Goal: Navigation & Orientation: Understand site structure

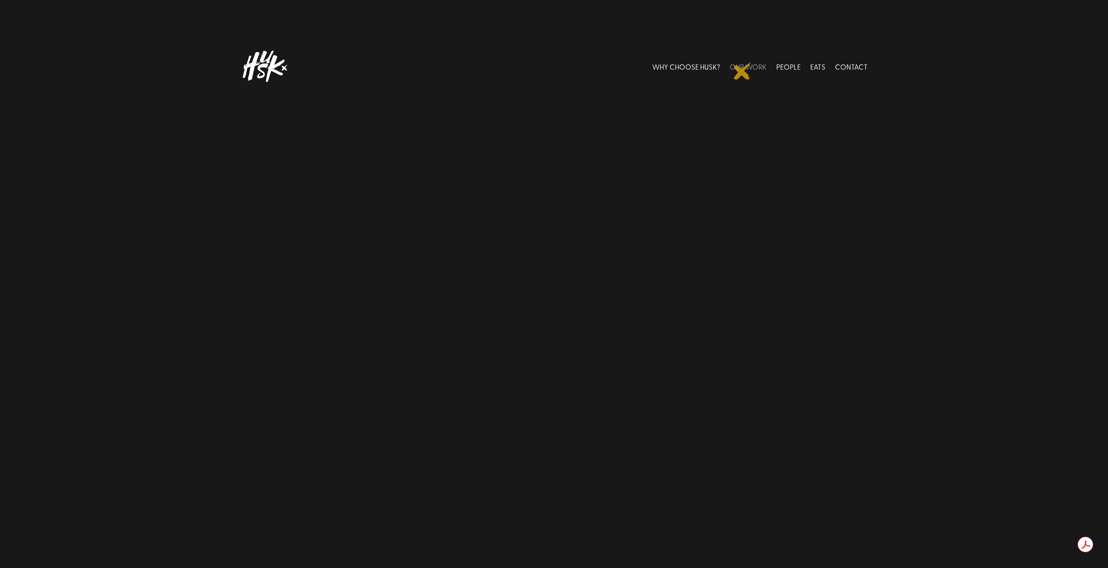
click at [742, 71] on link "OUR WORK" at bounding box center [748, 66] width 37 height 39
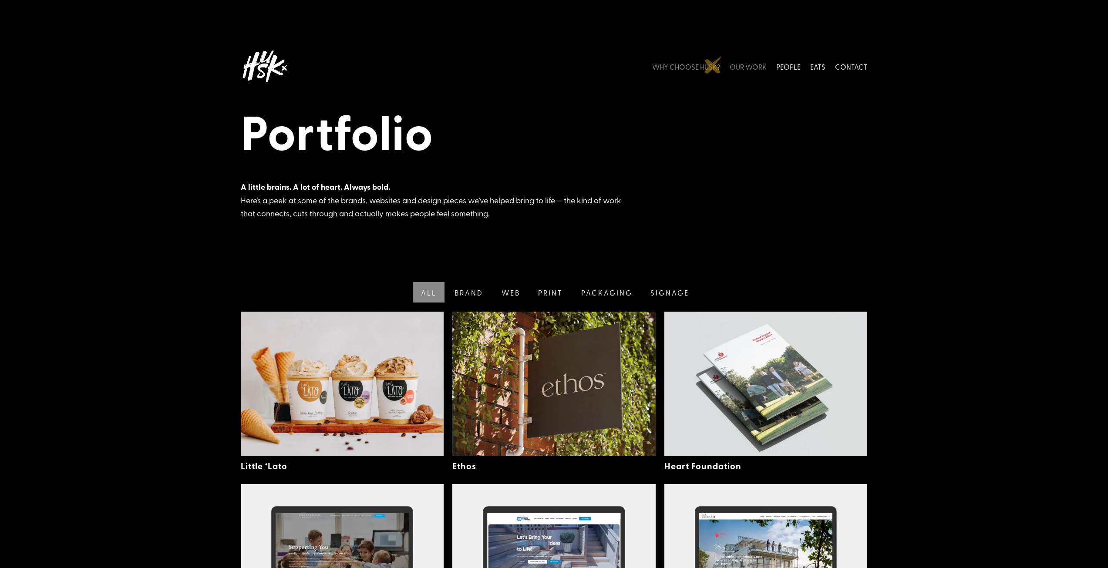
click at [713, 65] on link "WHY CHOOSE HUSK?" at bounding box center [686, 66] width 68 height 39
click at [463, 290] on link "Brand" at bounding box center [468, 292] width 47 height 20
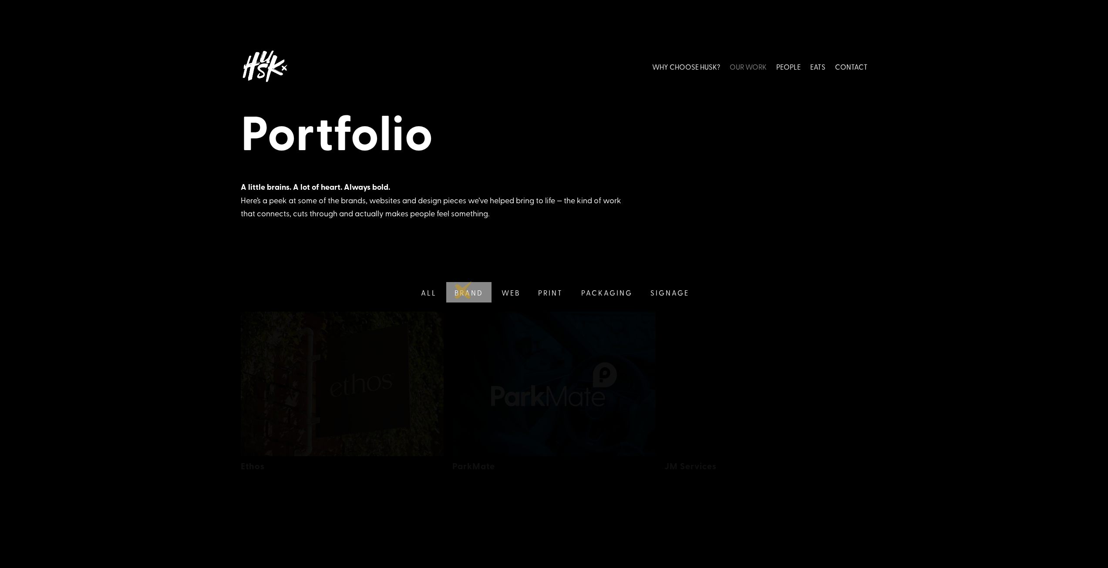
scroll to position [196, 0]
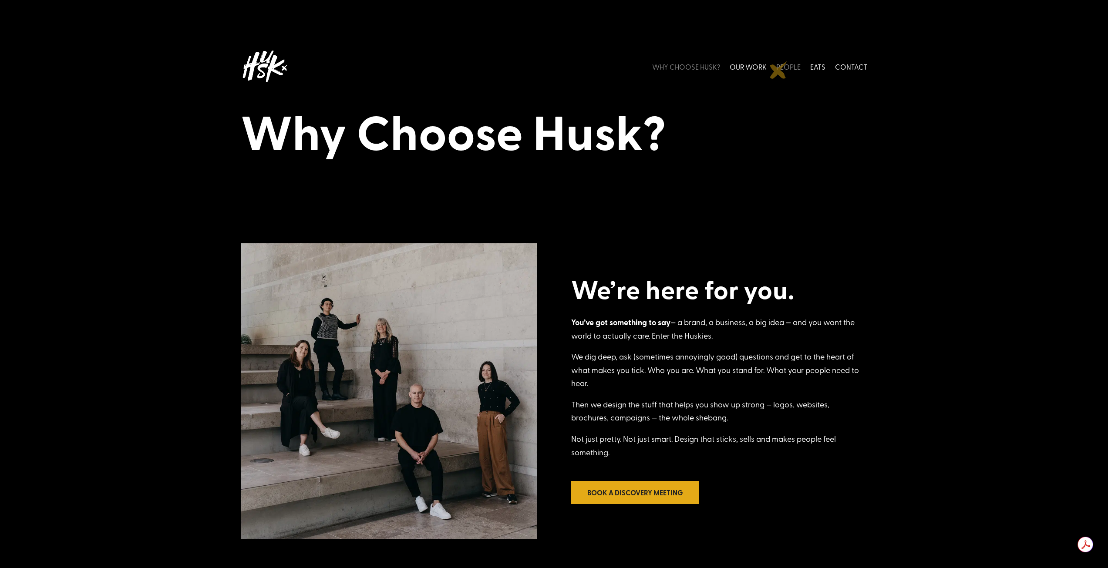
click at [782, 68] on link "PEOPLE" at bounding box center [788, 66] width 24 height 39
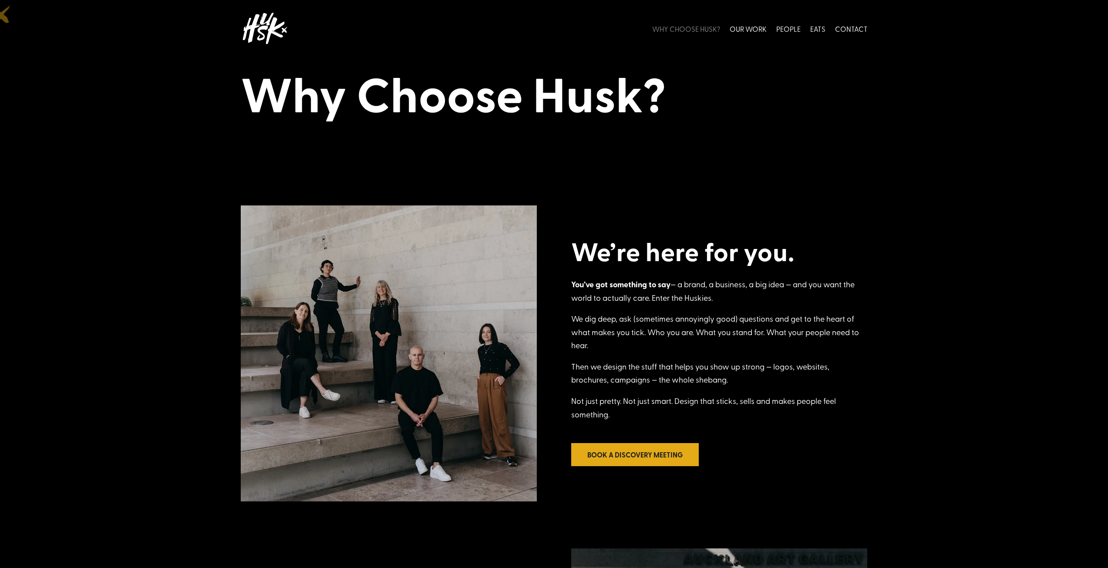
scroll to position [35, 0]
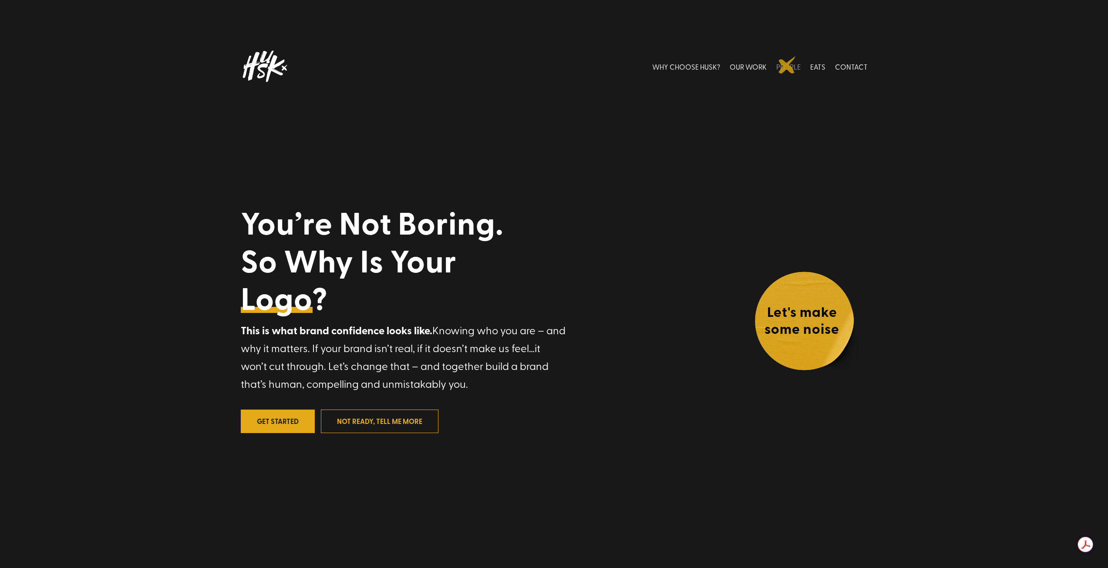
click at [787, 65] on link "PEOPLE" at bounding box center [788, 66] width 24 height 39
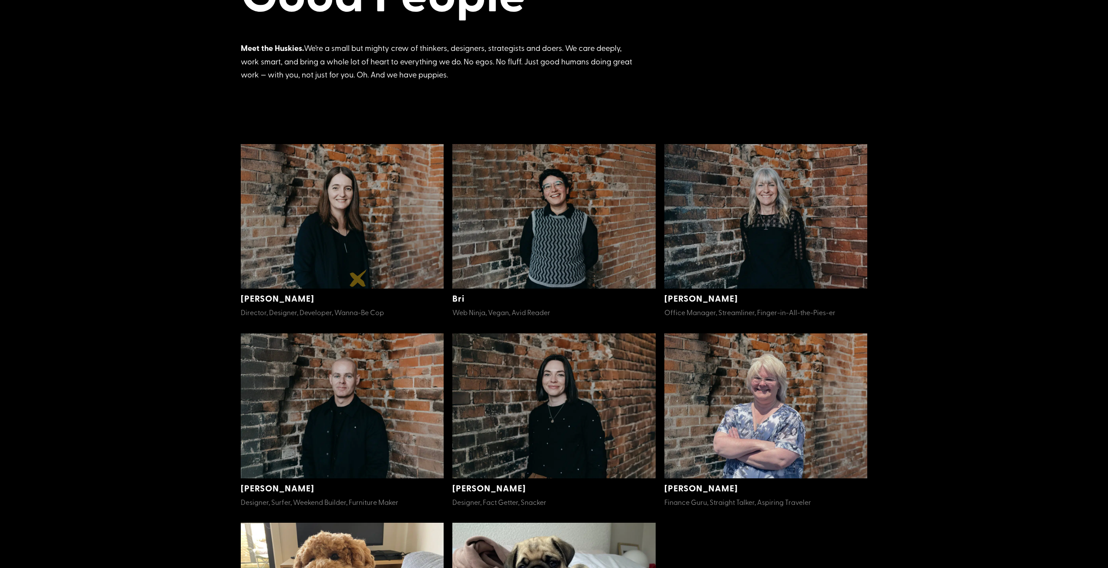
scroll to position [139, 0]
click at [521, 216] on img at bounding box center [553, 216] width 203 height 145
click at [545, 241] on img at bounding box center [553, 216] width 203 height 145
click at [526, 310] on span "Web Ninja, Vegan, Avid Reader" at bounding box center [501, 312] width 98 height 10
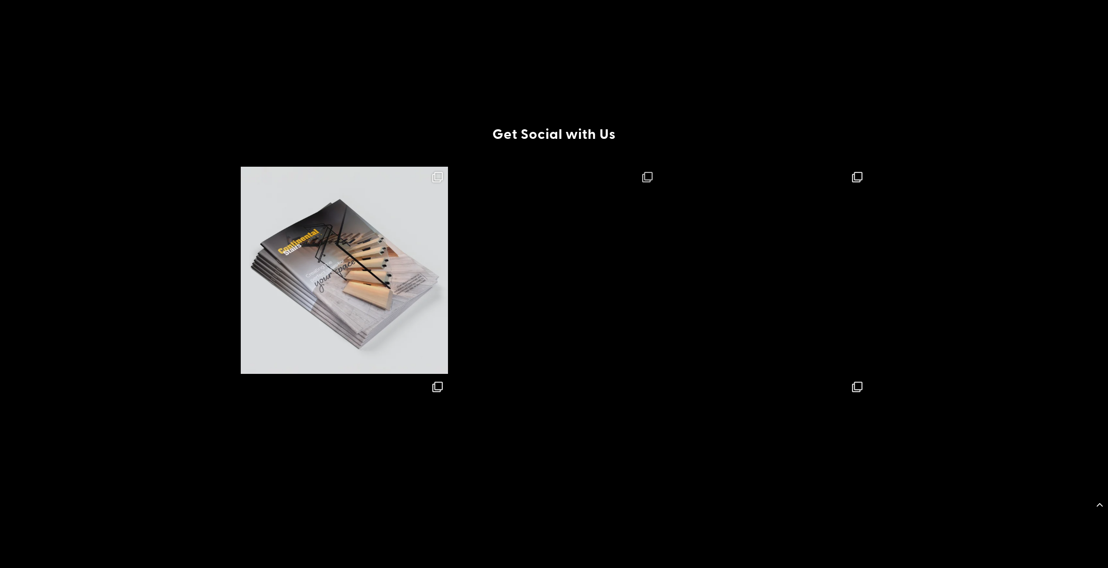
scroll to position [1672, 0]
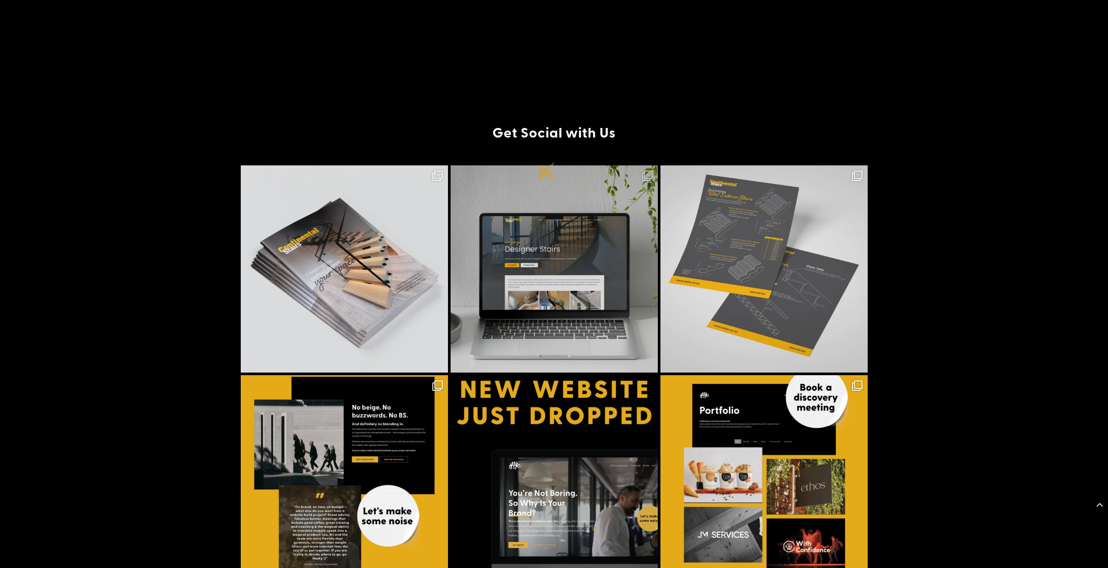
click at [546, 171] on img at bounding box center [554, 268] width 207 height 207
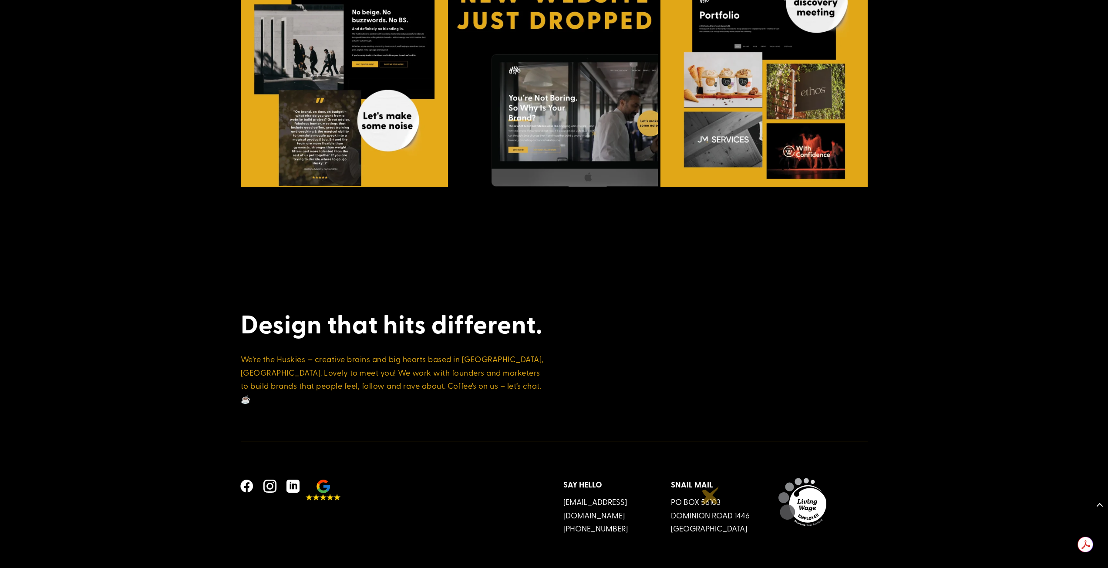
scroll to position [2070, 0]
